Goal: Information Seeking & Learning: Learn about a topic

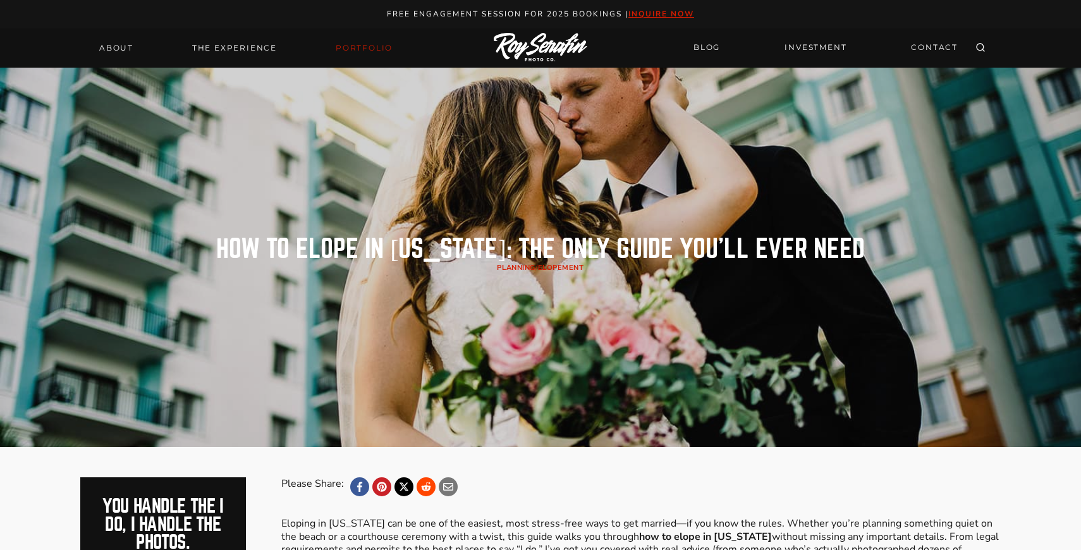
click at [362, 52] on link "Portfolio" at bounding box center [364, 48] width 72 height 18
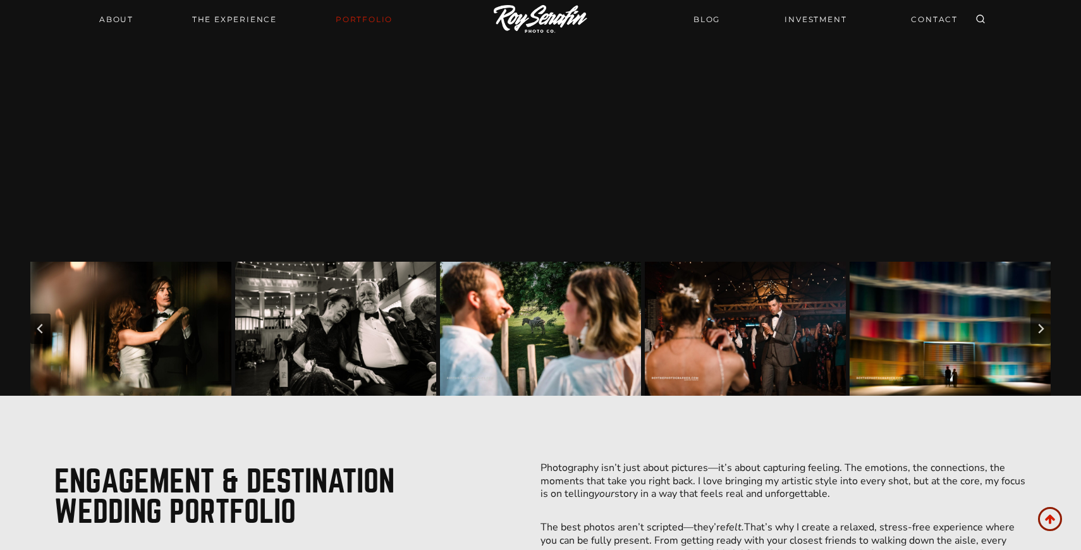
scroll to position [522, 0]
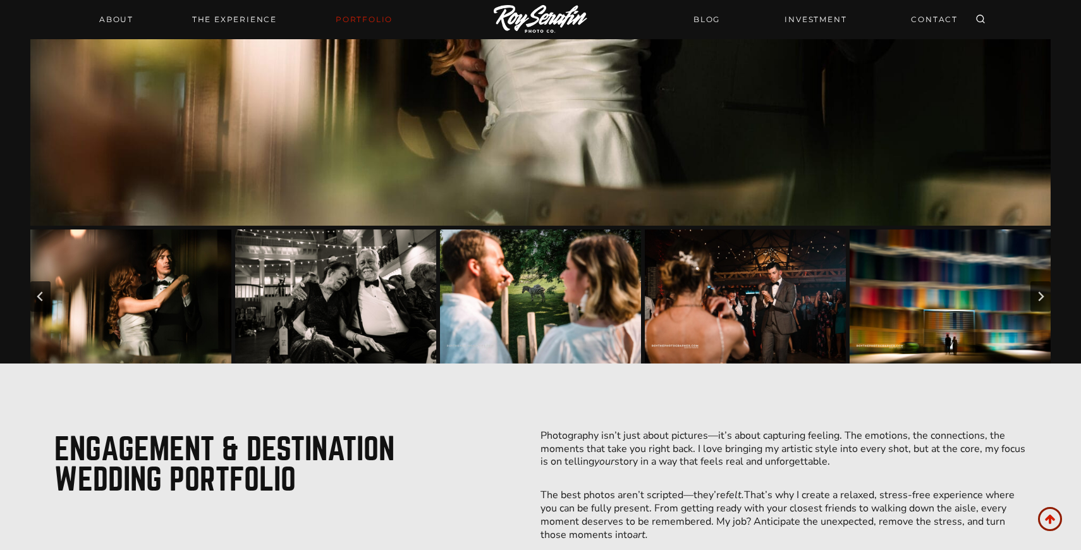
click at [157, 300] on img "Go to slide 1" at bounding box center [130, 296] width 201 height 134
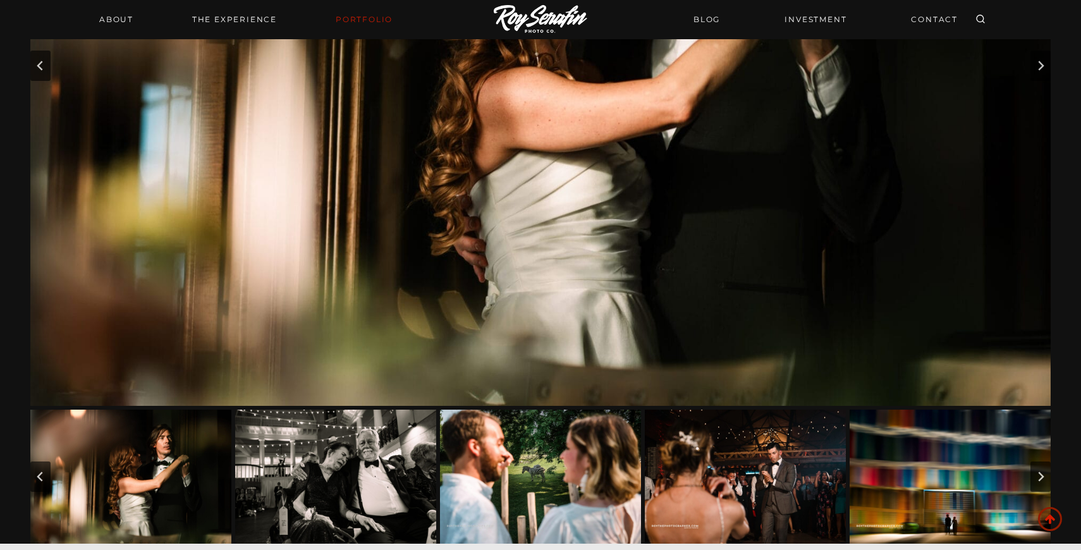
scroll to position [434, 0]
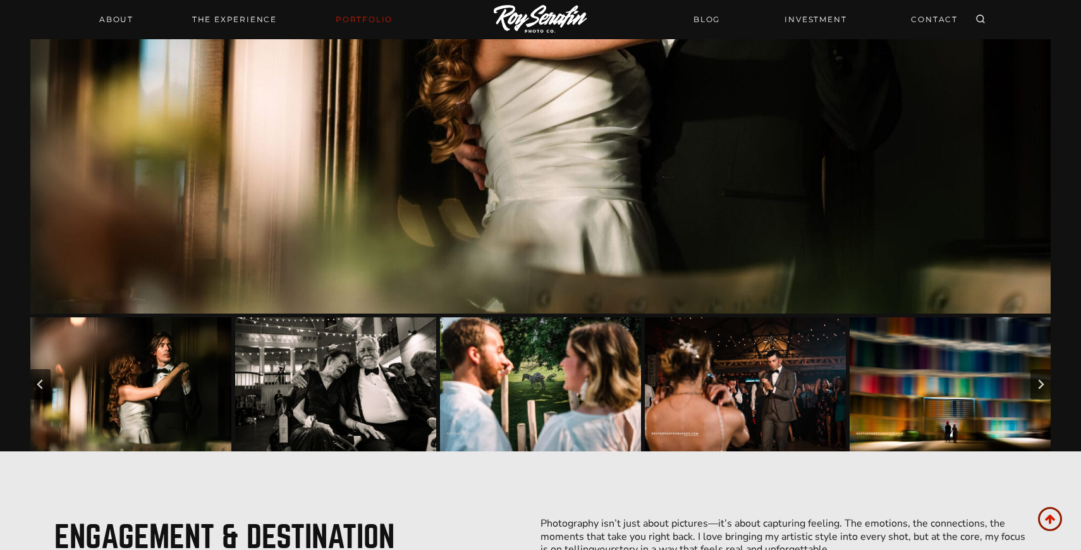
click at [565, 358] on img "Go to slide 3" at bounding box center [540, 384] width 201 height 134
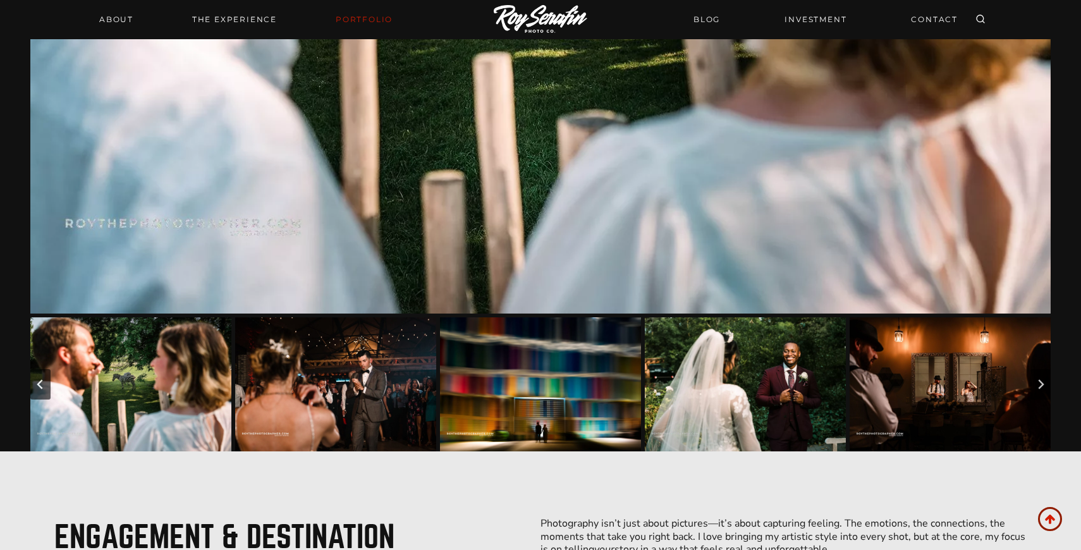
click at [531, 394] on img "Go to slide 5" at bounding box center [540, 384] width 201 height 134
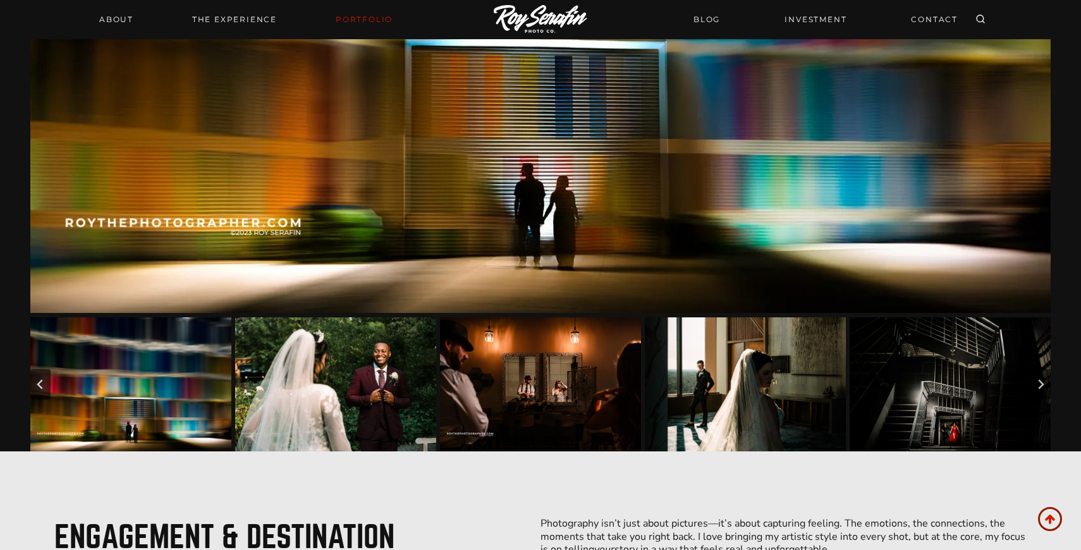
click at [458, 395] on img "Go to slide 7" at bounding box center [540, 384] width 201 height 134
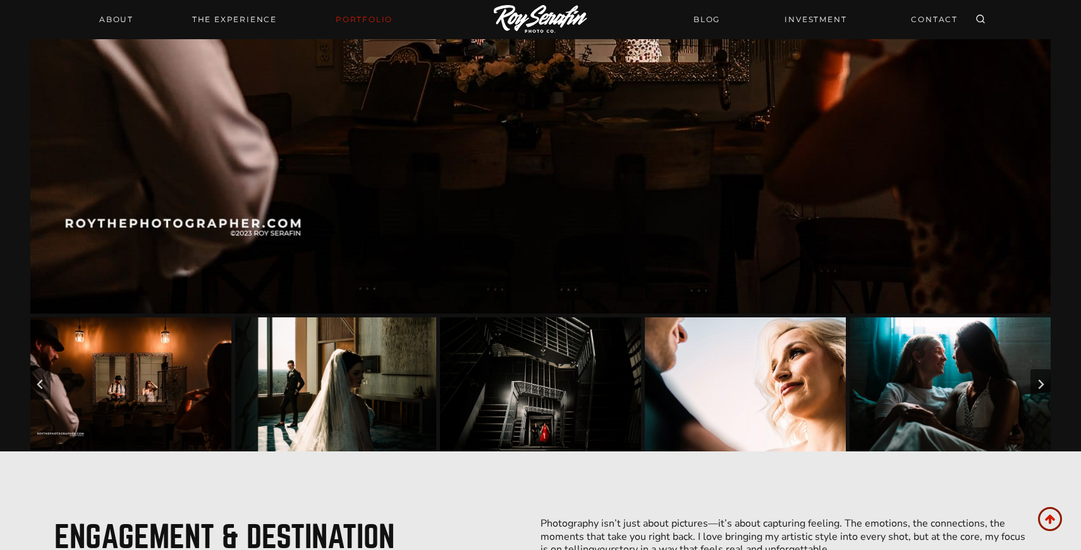
click at [356, 400] on img "Go to slide 8" at bounding box center [335, 384] width 201 height 134
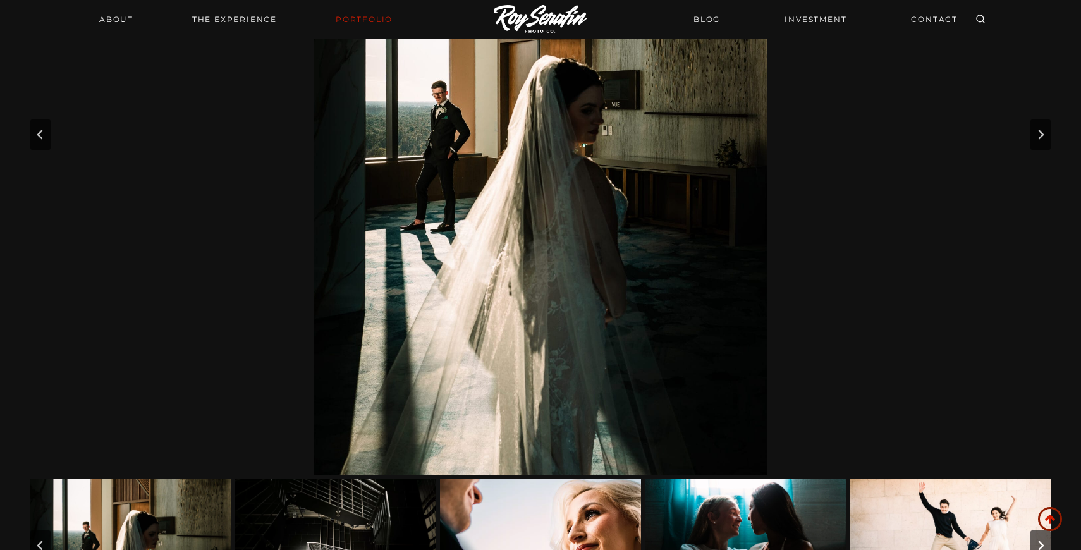
scroll to position [330, 0]
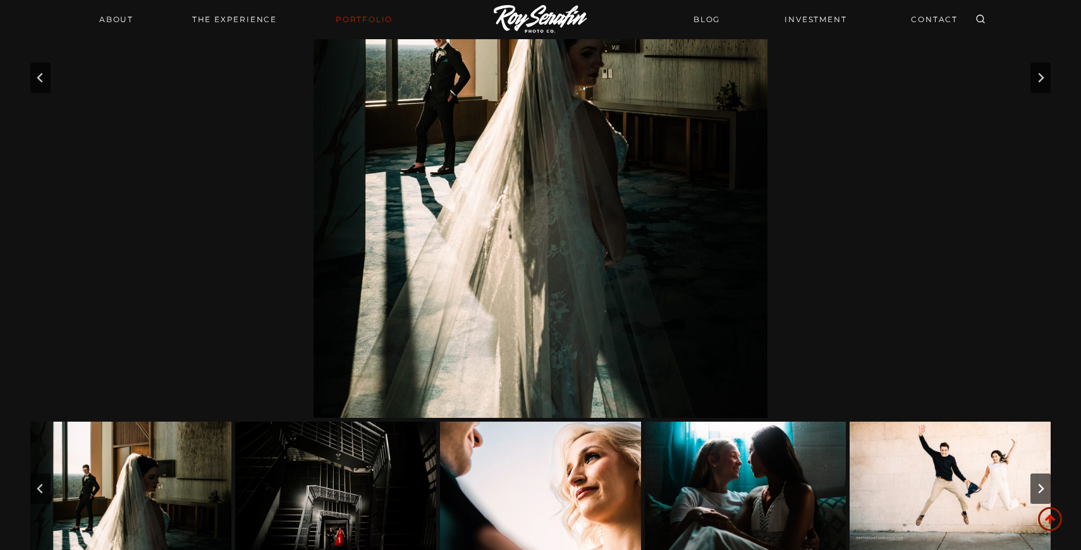
click at [554, 510] on img "Go to slide 10" at bounding box center [540, 489] width 201 height 134
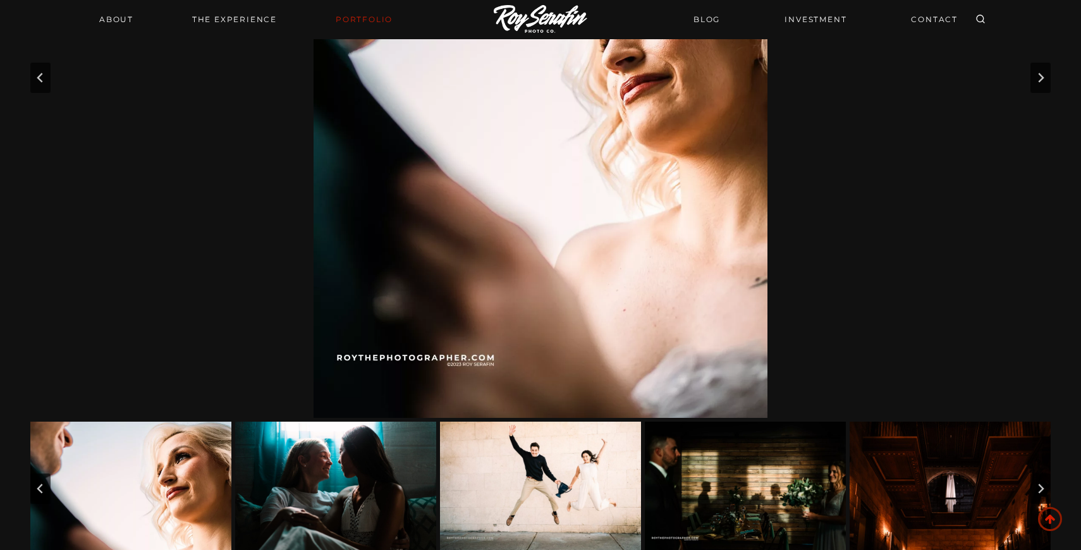
click at [512, 529] on img "Go to slide 12" at bounding box center [540, 489] width 201 height 134
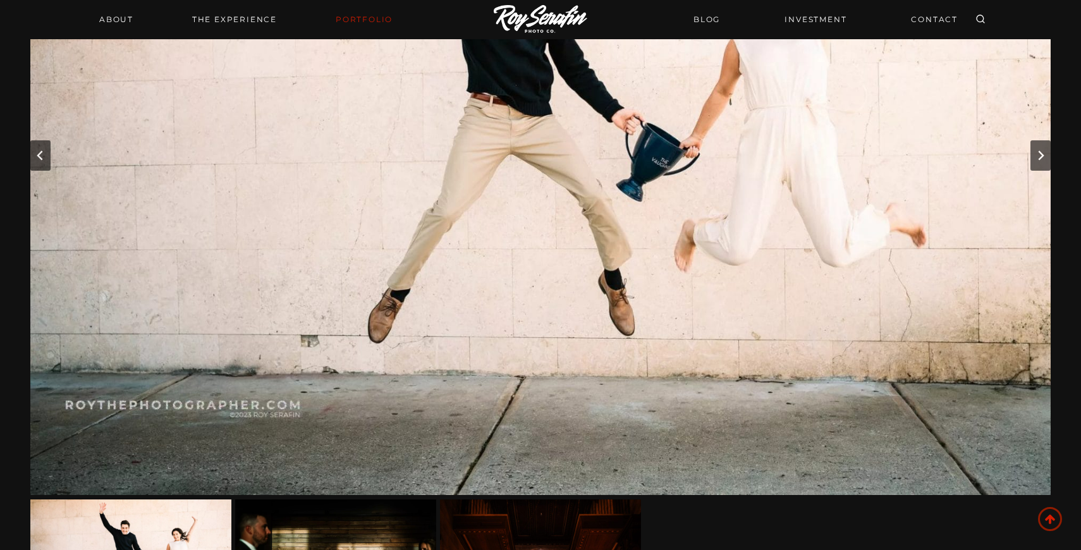
scroll to position [410, 0]
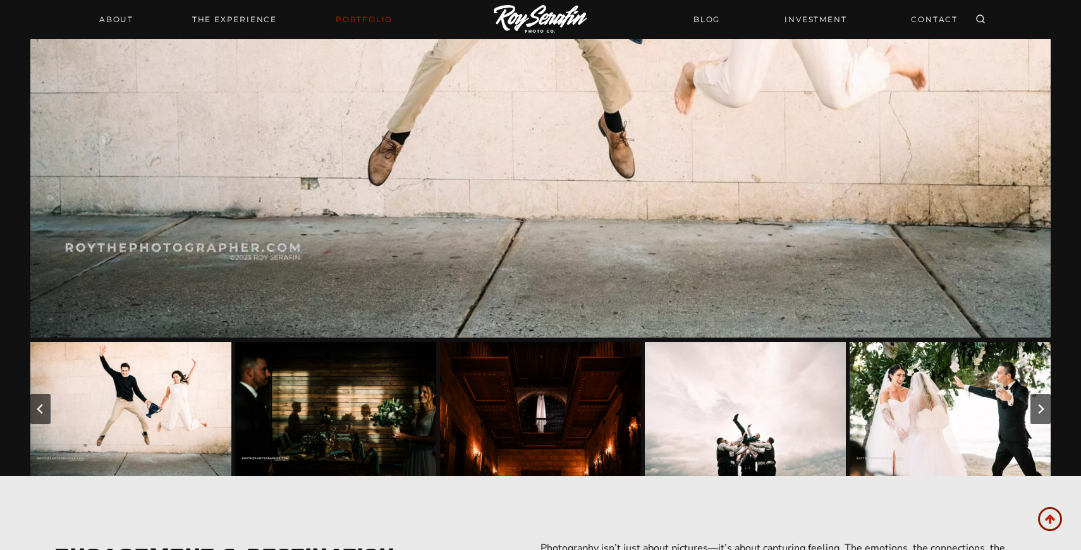
click at [917, 403] on img "Go to slide 16" at bounding box center [950, 409] width 201 height 134
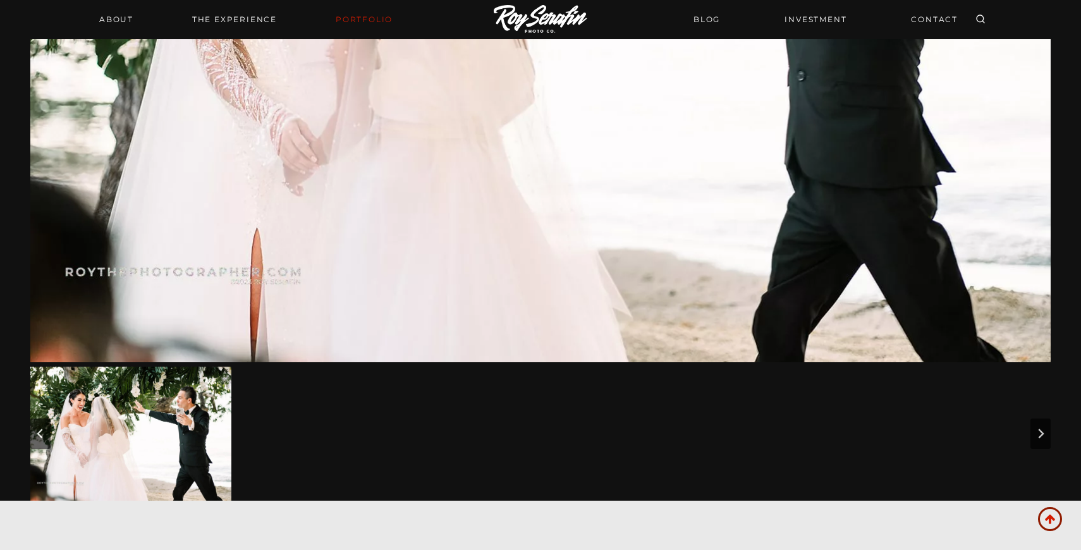
scroll to position [486, 0]
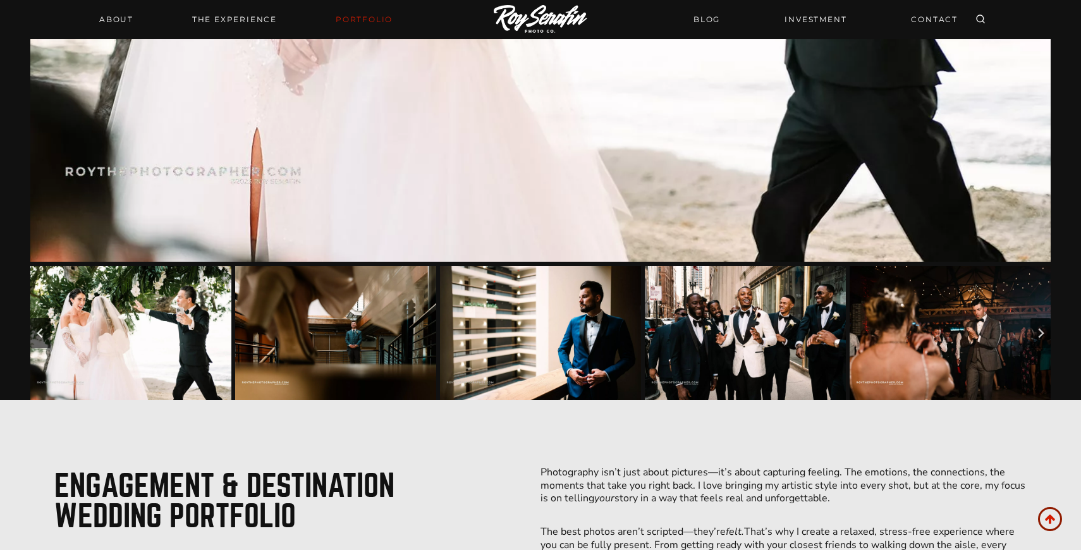
click at [951, 317] on img "Go to slide 20" at bounding box center [950, 333] width 201 height 134
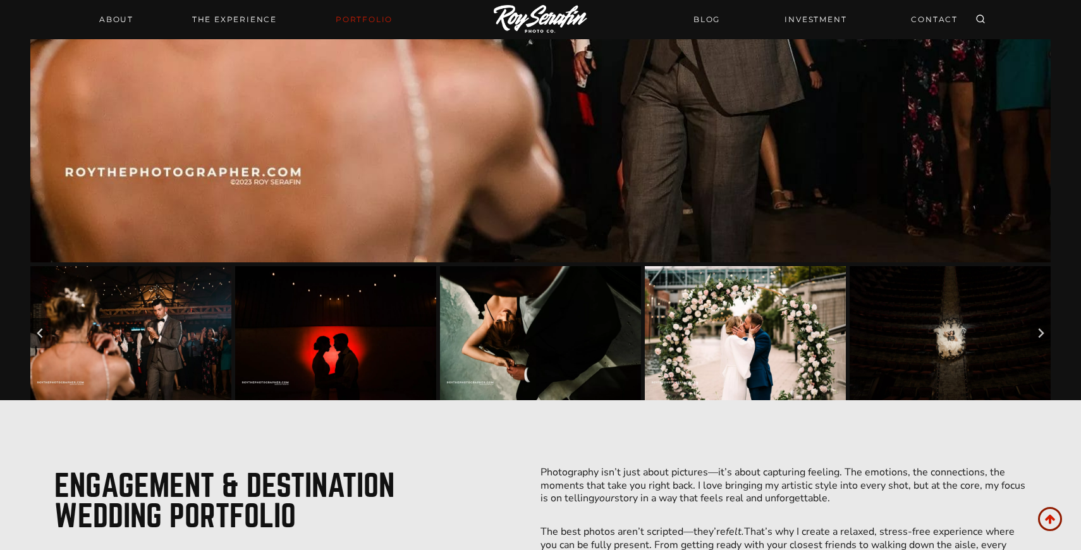
click at [763, 336] on img "Go to slide 23" at bounding box center [745, 333] width 201 height 134
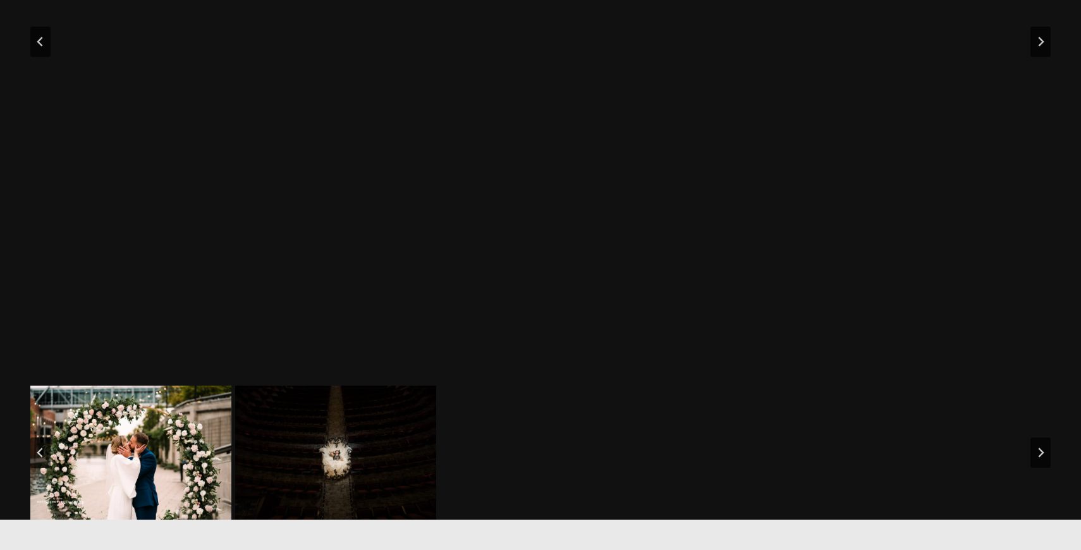
scroll to position [0, 0]
